Goal: Task Accomplishment & Management: Manage account settings

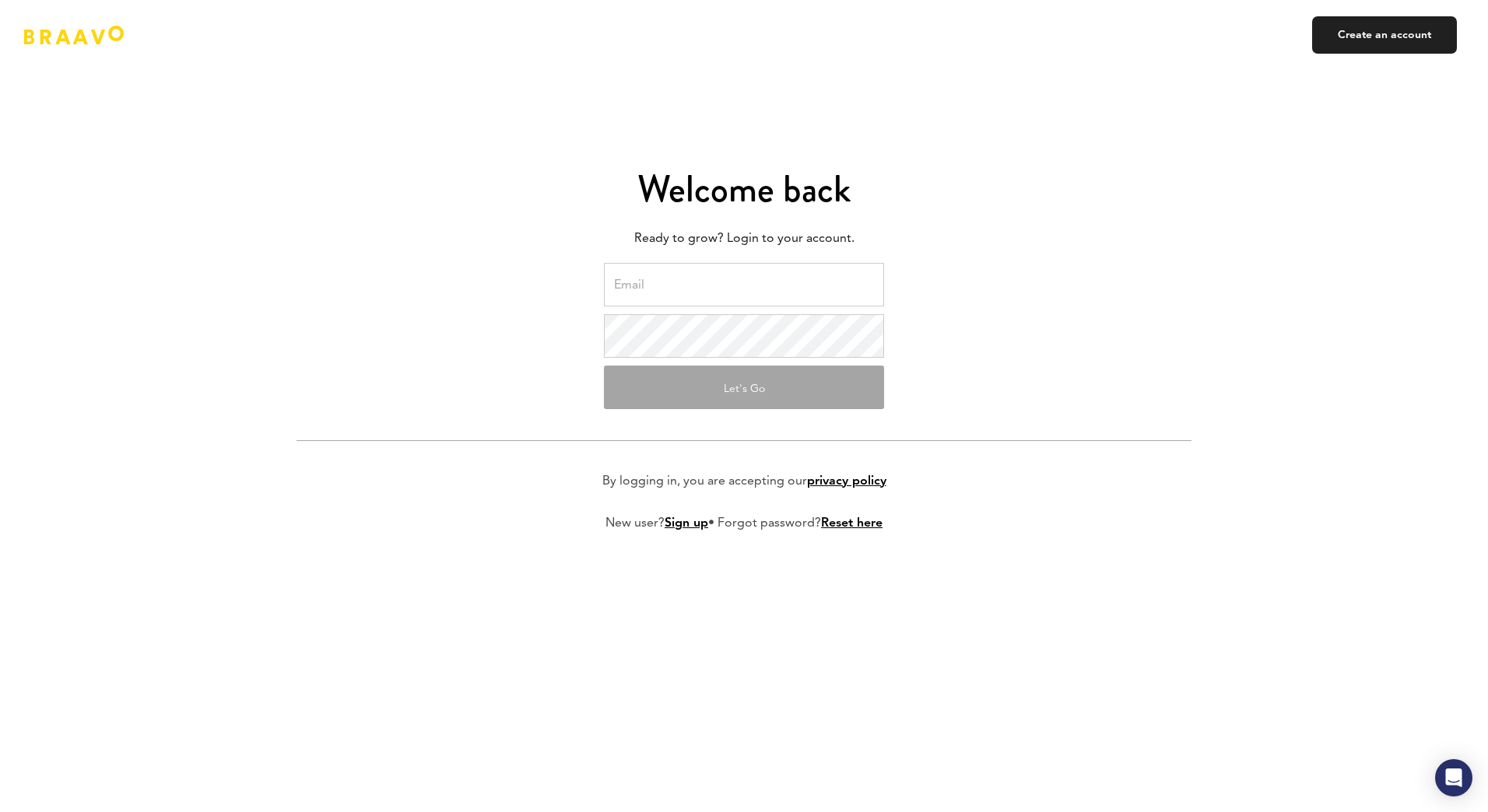
click at [704, 281] on input "email" at bounding box center [744, 284] width 280 height 44
click at [1026, 291] on form "Let's Go By logging in, you are accepting our privacy policy New user? Sign up …" at bounding box center [744, 410] width 895 height 294
click at [768, 283] on input "email" at bounding box center [744, 284] width 280 height 44
type input "[EMAIL_ADDRESS][DOMAIN_NAME]"
click at [1405, 33] on link "Create an account" at bounding box center [1385, 35] width 145 height 37
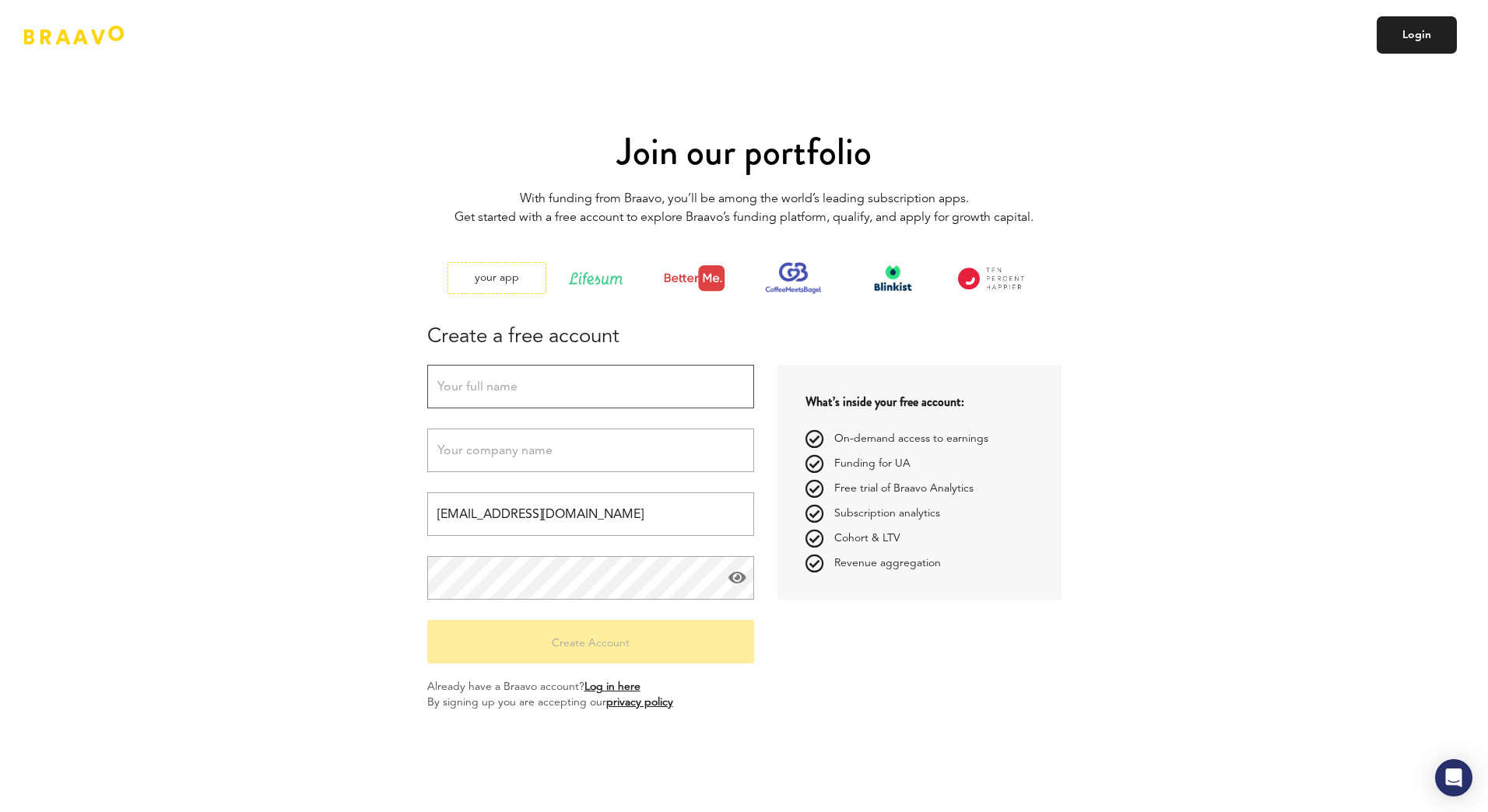
click at [664, 378] on input "text" at bounding box center [591, 387] width 327 height 44
click at [549, 379] on input "text" at bounding box center [591, 387] width 327 height 44
drag, startPoint x: 647, startPoint y: 383, endPoint x: 249, endPoint y: 375, distance: 398.1
click at [256, 375] on div "Join our portfolio With funding from Braavo, you’ll be among the world’s leadin…" at bounding box center [744, 406] width 1488 height 733
type input "[EMAIL_ADDRESS][DOMAIN_NAME]"
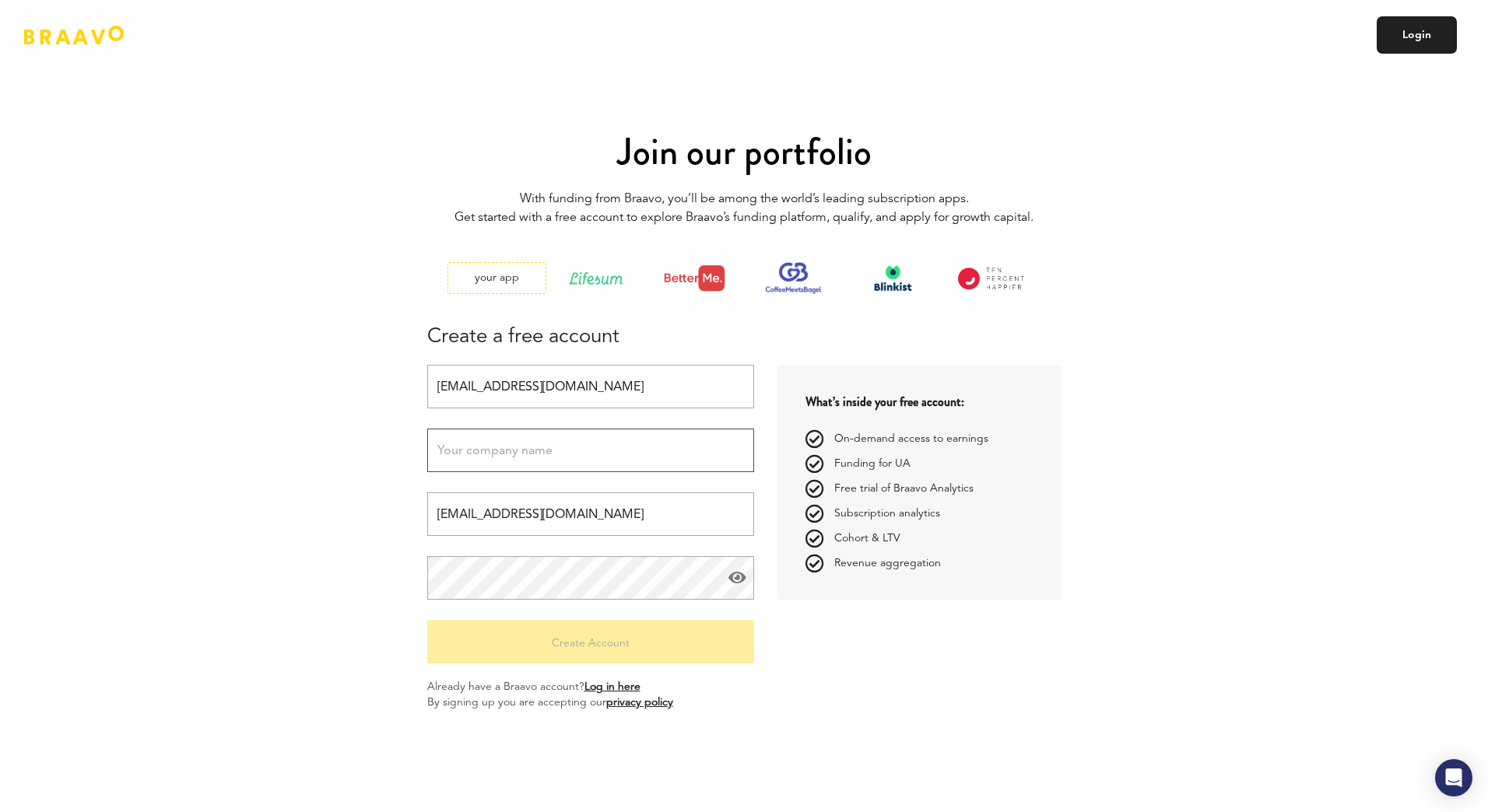
click at [539, 438] on input "text" at bounding box center [591, 450] width 327 height 44
type input "Wachanga"
click at [355, 478] on div "Join our portfolio With funding from Braavo, you’ll be among the world’s leadin…" at bounding box center [744, 406] width 911 height 733
click at [345, 546] on div "Join our portfolio With funding from Braavo, you’ll be among the world’s leadin…" at bounding box center [744, 406] width 911 height 733
click at [353, 609] on div "Join our portfolio With funding from Braavo, you’ll be among the world’s leadin…" at bounding box center [744, 406] width 911 height 733
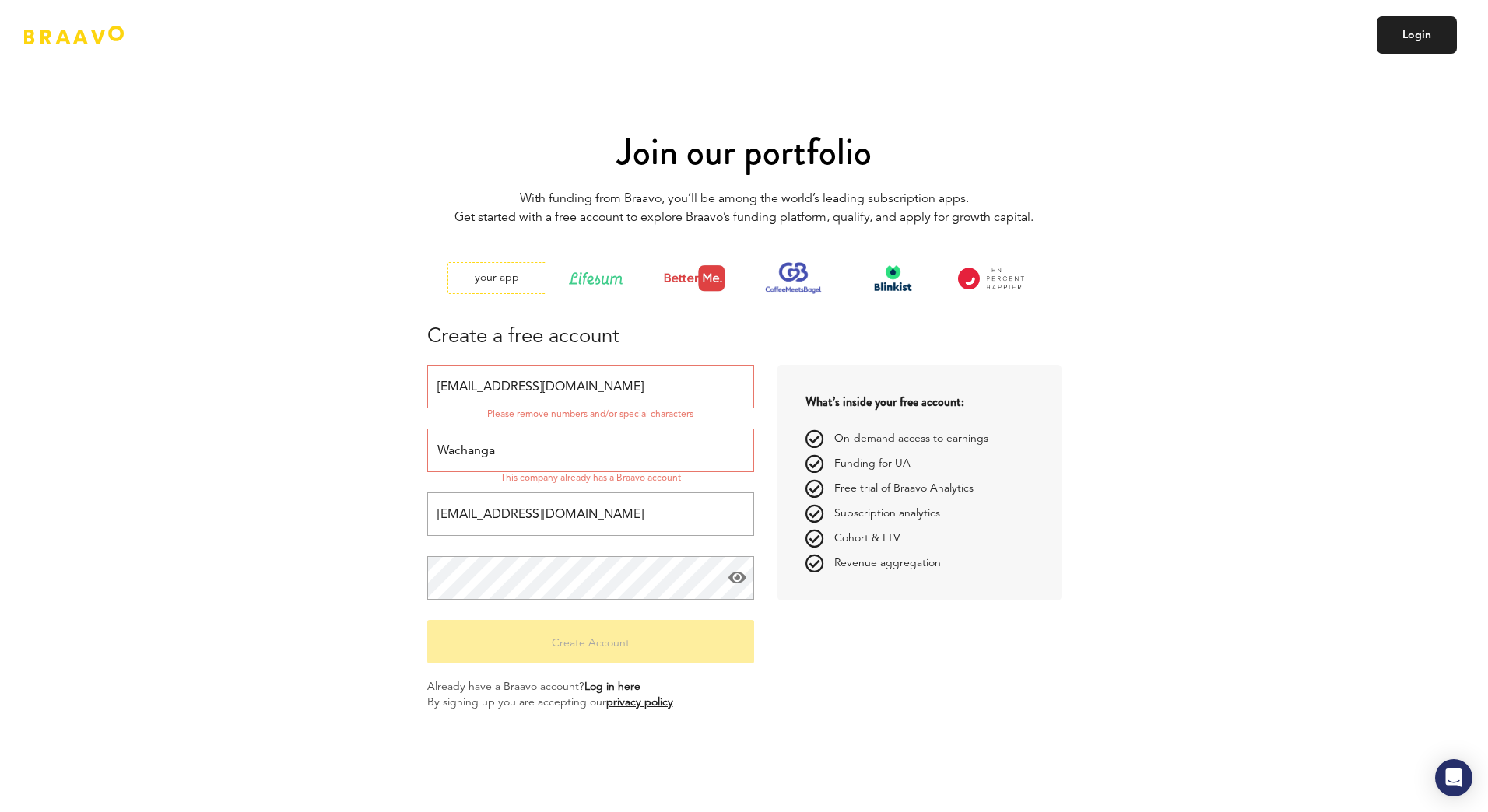
click at [573, 452] on input "Wachanga" at bounding box center [591, 450] width 327 height 44
click at [614, 388] on input "[EMAIL_ADDRESS][DOMAIN_NAME]" at bounding box center [591, 387] width 327 height 44
drag, startPoint x: 642, startPoint y: 382, endPoint x: 362, endPoint y: 388, distance: 280.1
click at [362, 388] on div "Join our portfolio With funding from Braavo, you’ll be among the world’s leadin…" at bounding box center [744, 406] width 911 height 733
click at [457, 383] on input "text" at bounding box center [591, 387] width 327 height 44
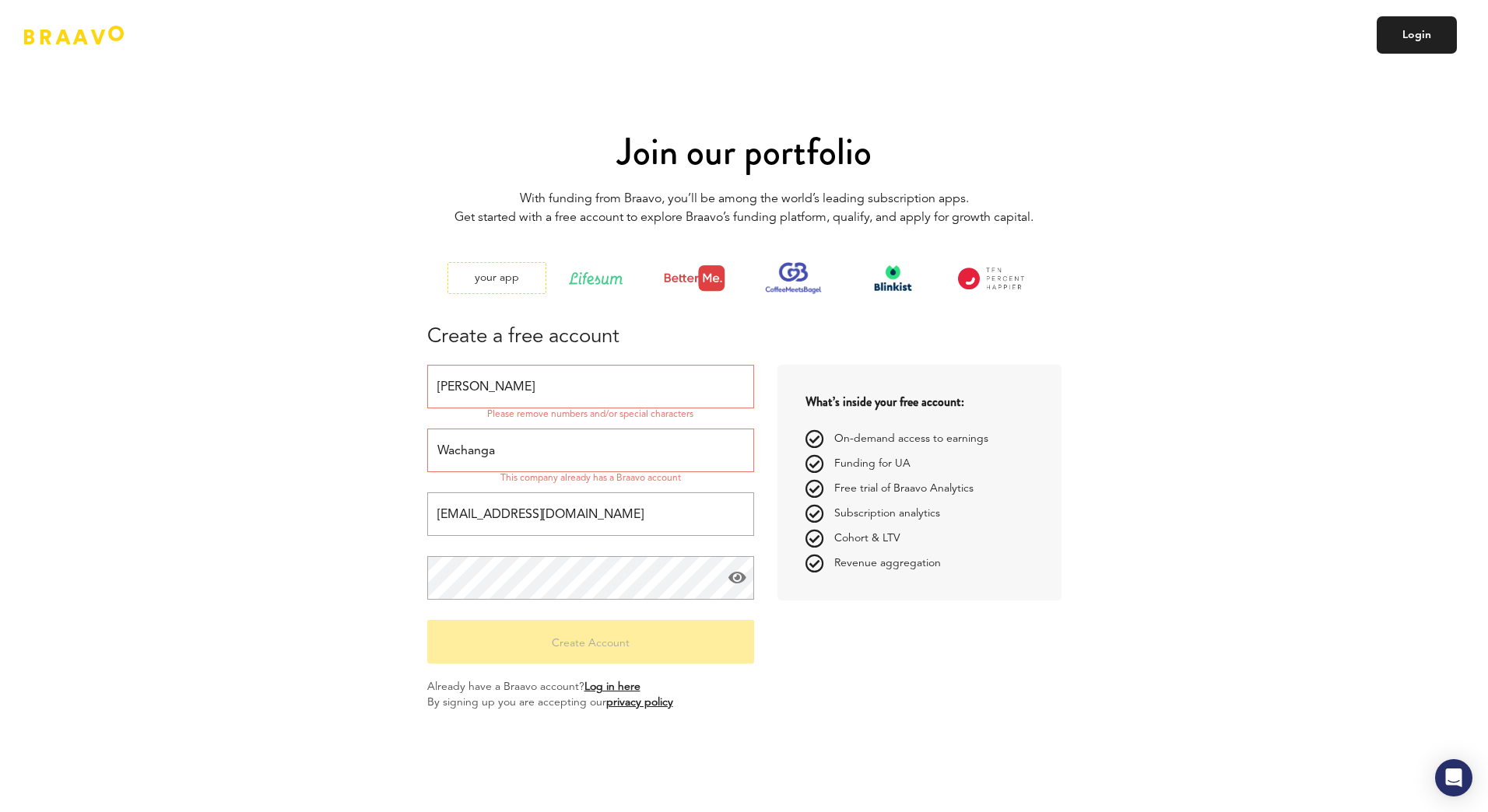
type input "[PERSON_NAME]"
click at [380, 441] on div "Join our portfolio With funding from Braavo, you’ll be among the world’s leadin…" at bounding box center [744, 406] width 911 height 733
click at [525, 455] on input "Wachanga" at bounding box center [591, 450] width 327 height 44
click at [328, 488] on div "Join our portfolio With funding from Braavo, you’ll be among the world’s leadin…" at bounding box center [744, 406] width 911 height 733
click at [626, 690] on link "Log in here" at bounding box center [612, 687] width 56 height 11
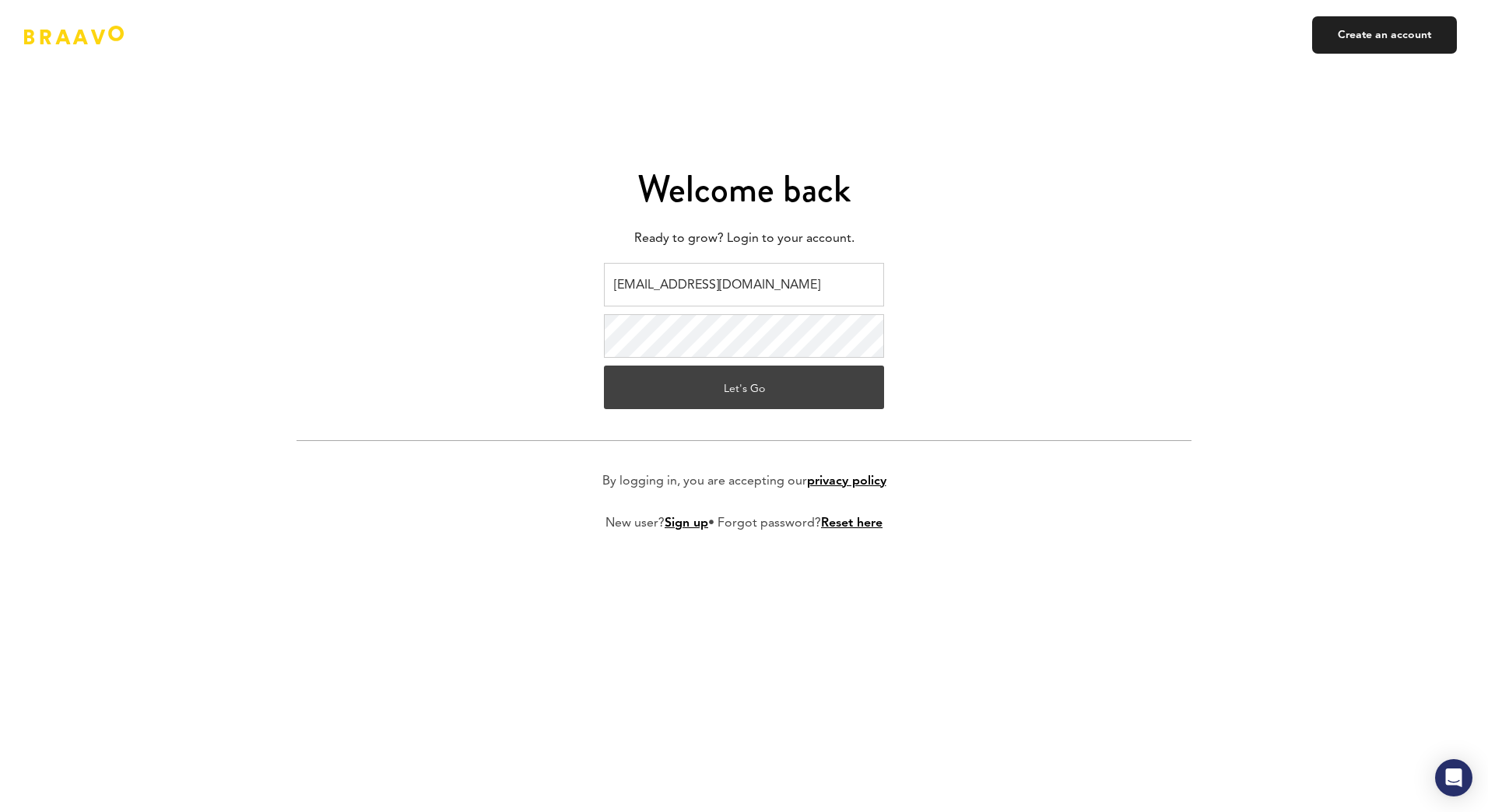
click at [751, 384] on button "Let's Go" at bounding box center [744, 387] width 280 height 44
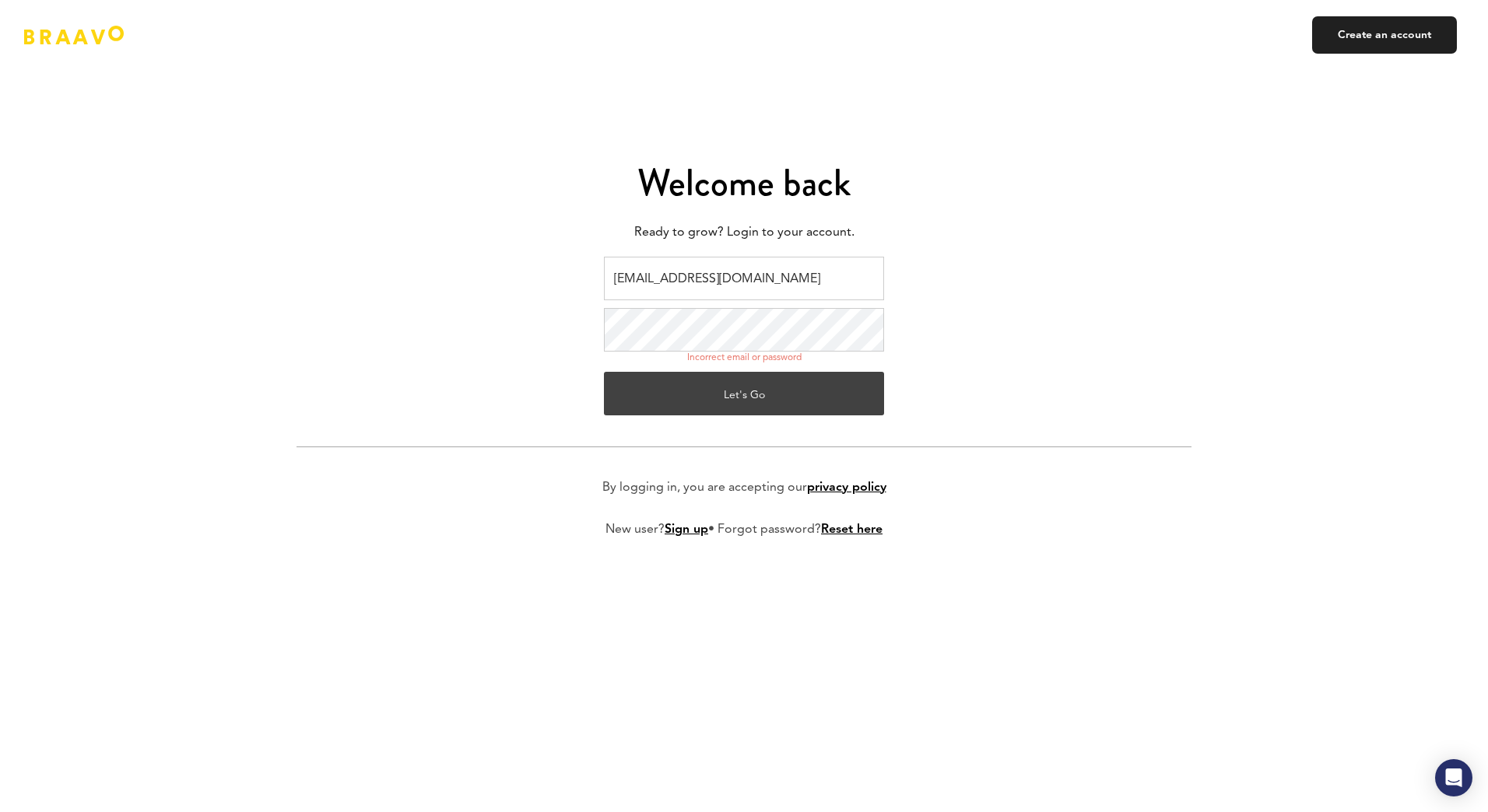
click at [817, 389] on button "Let's Go" at bounding box center [744, 394] width 280 height 44
click at [787, 392] on button "Let's Go" at bounding box center [744, 394] width 280 height 44
click at [761, 355] on div "Incorrect email or password" at bounding box center [745, 358] width 114 height 13
click at [845, 529] on link "Reset here" at bounding box center [851, 530] width 61 height 13
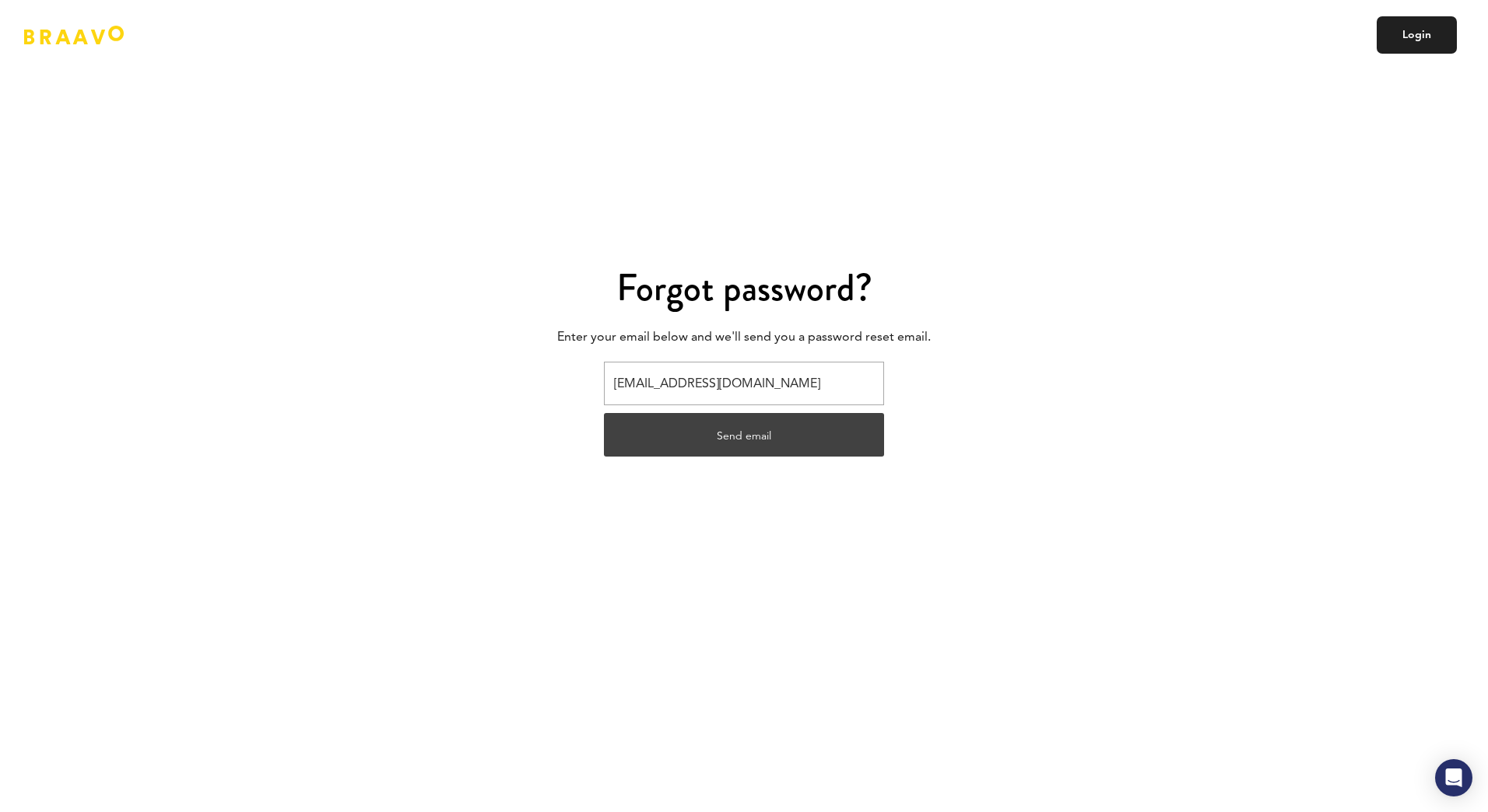
click at [787, 433] on button "Send email" at bounding box center [744, 435] width 280 height 44
